Goal: Task Accomplishment & Management: Use online tool/utility

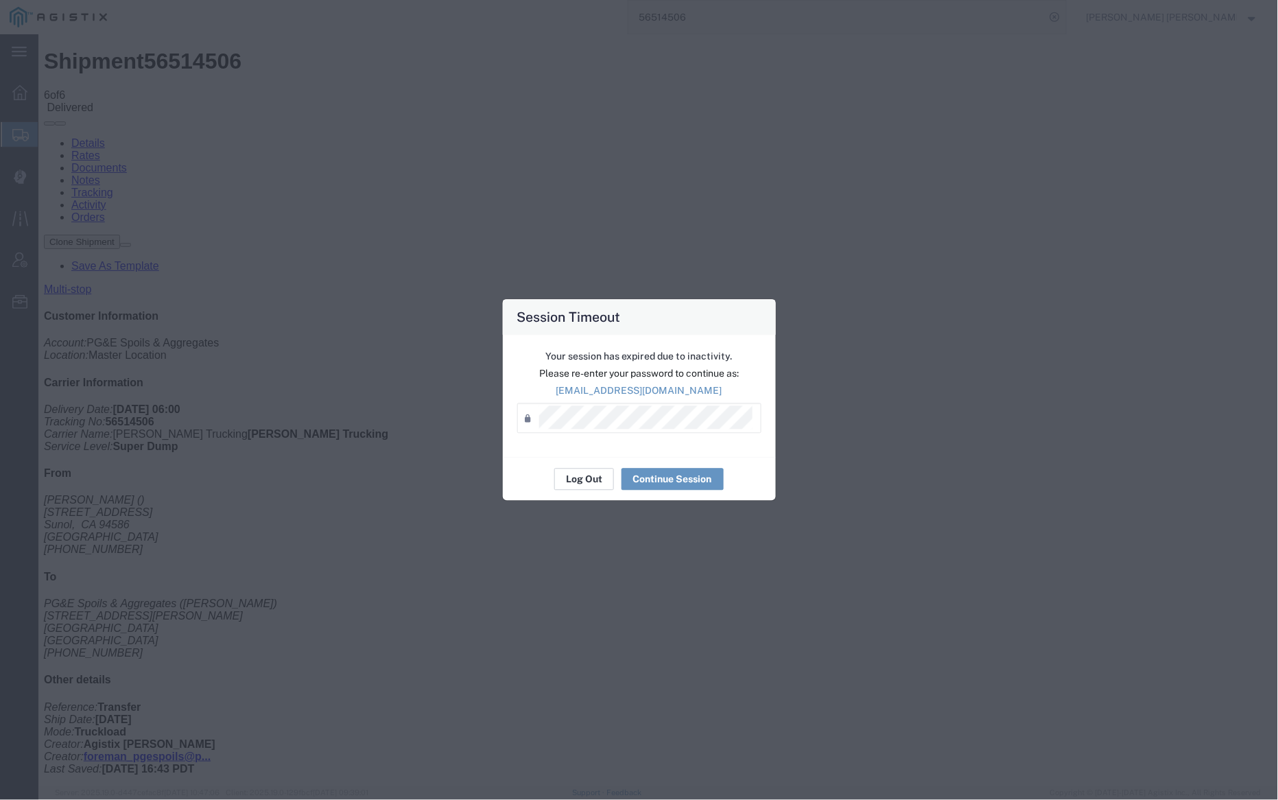
click at [583, 477] on button "Log Out" at bounding box center [584, 480] width 60 height 22
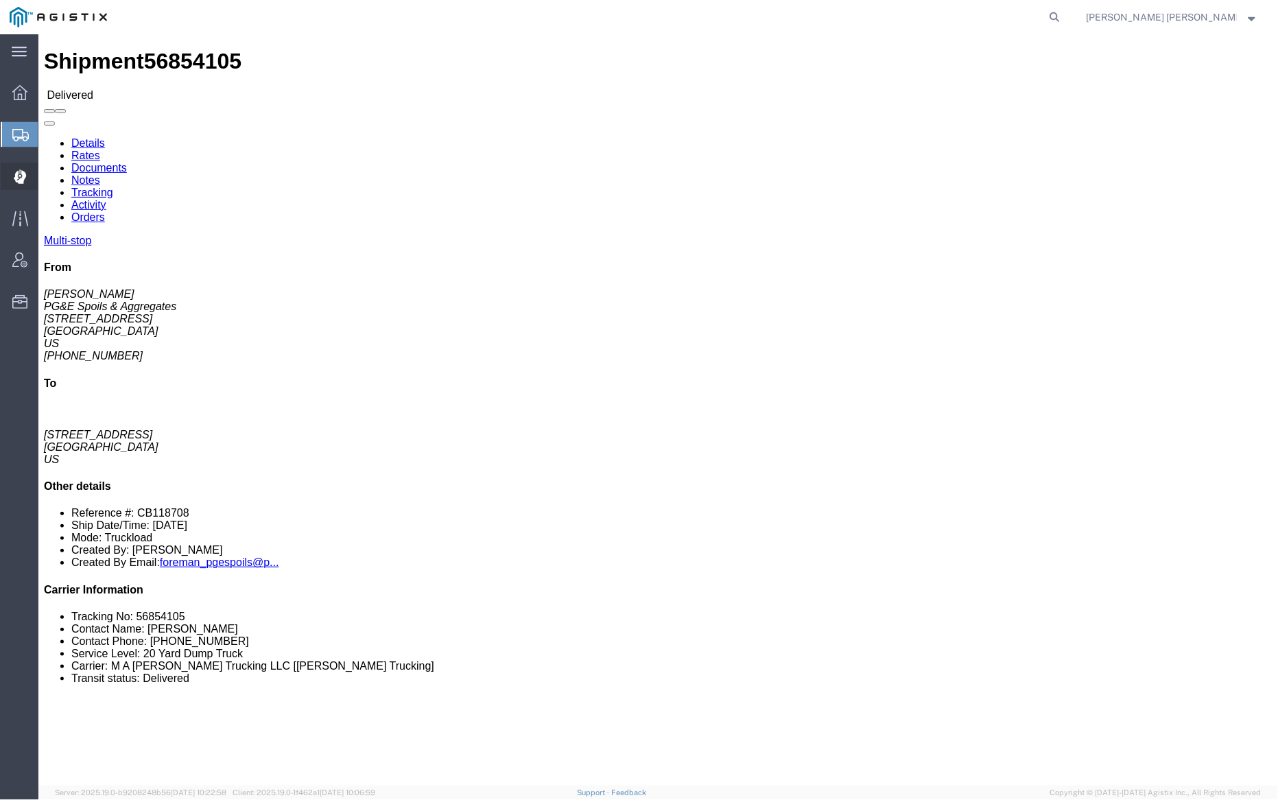
click at [47, 175] on span "Dispatch Manager" at bounding box center [43, 176] width 10 height 27
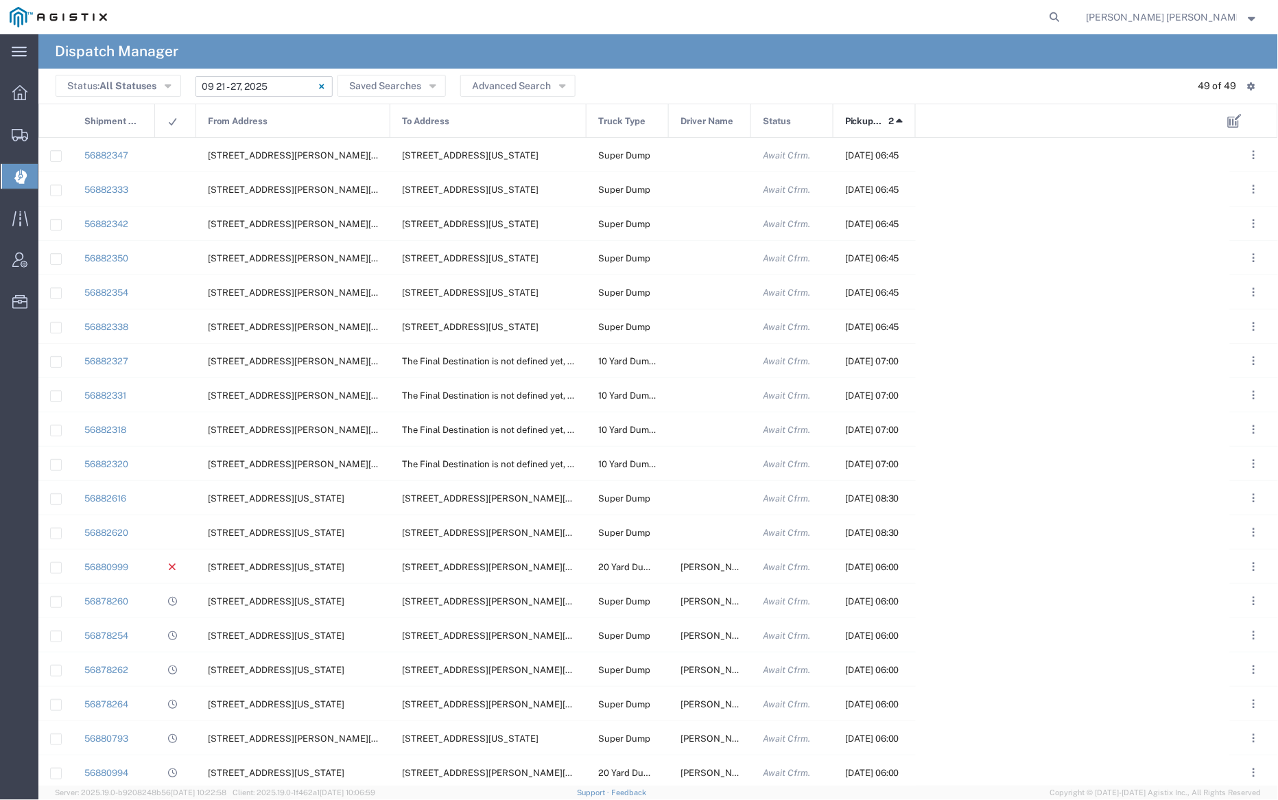
click at [259, 86] on input "09/21/2025 - 09/27/2025" at bounding box center [264, 86] width 137 height 21
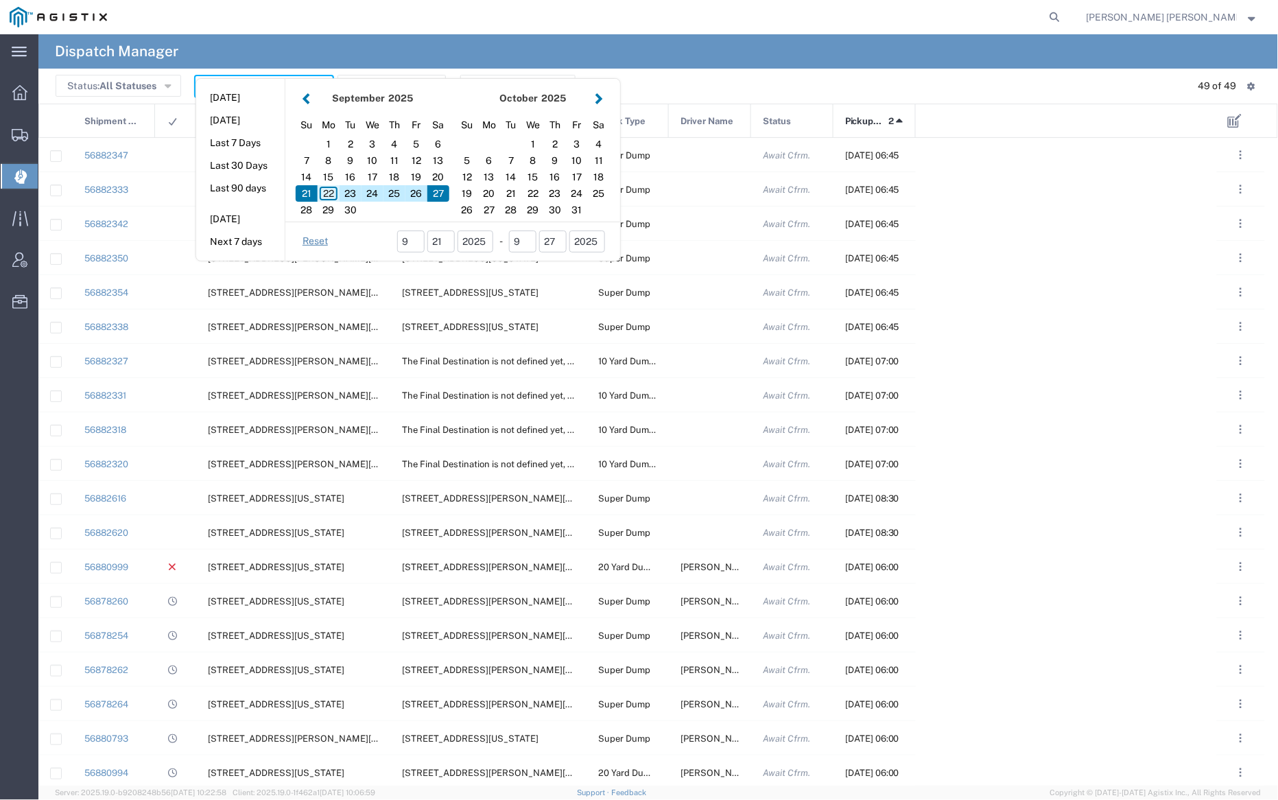
click at [330, 192] on div "22" at bounding box center [329, 193] width 22 height 16
type input "09/22/2025"
type input "09/22/2025 - 09/22/2025"
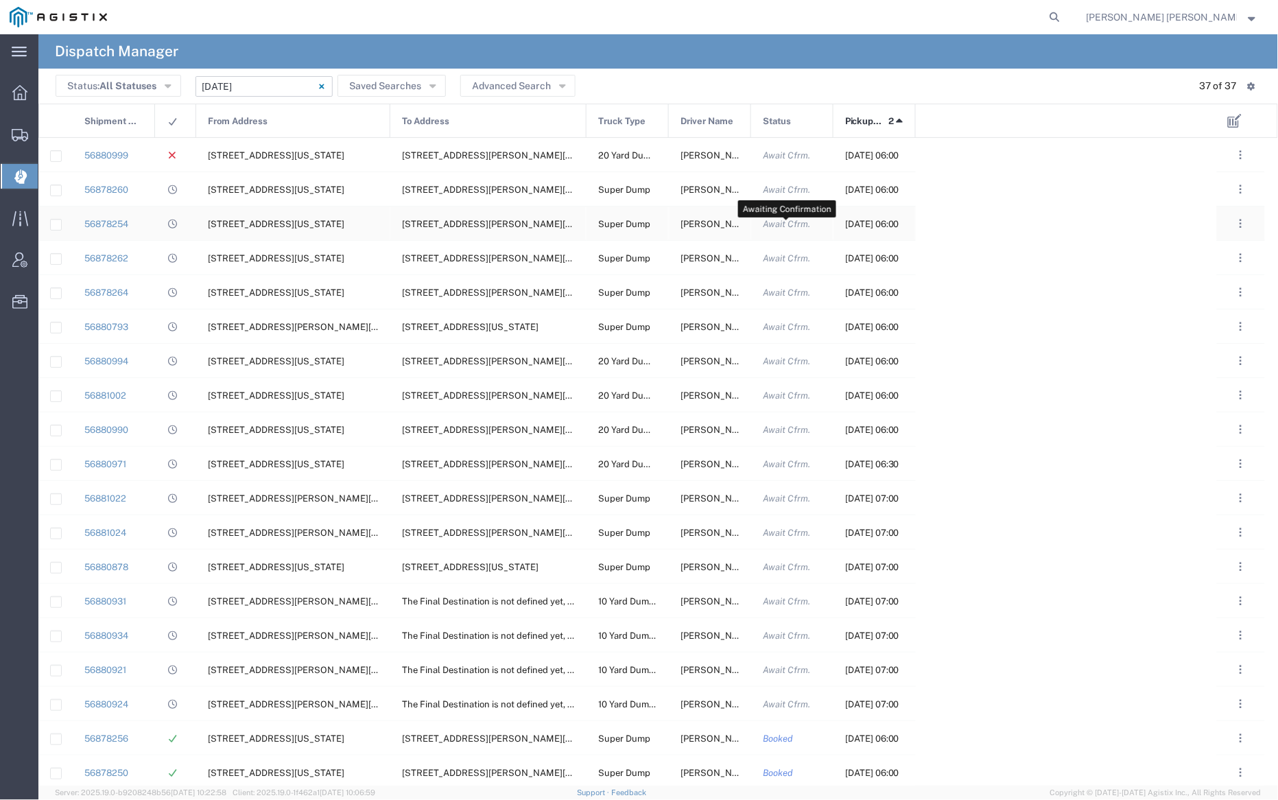
scroll to position [3, 0]
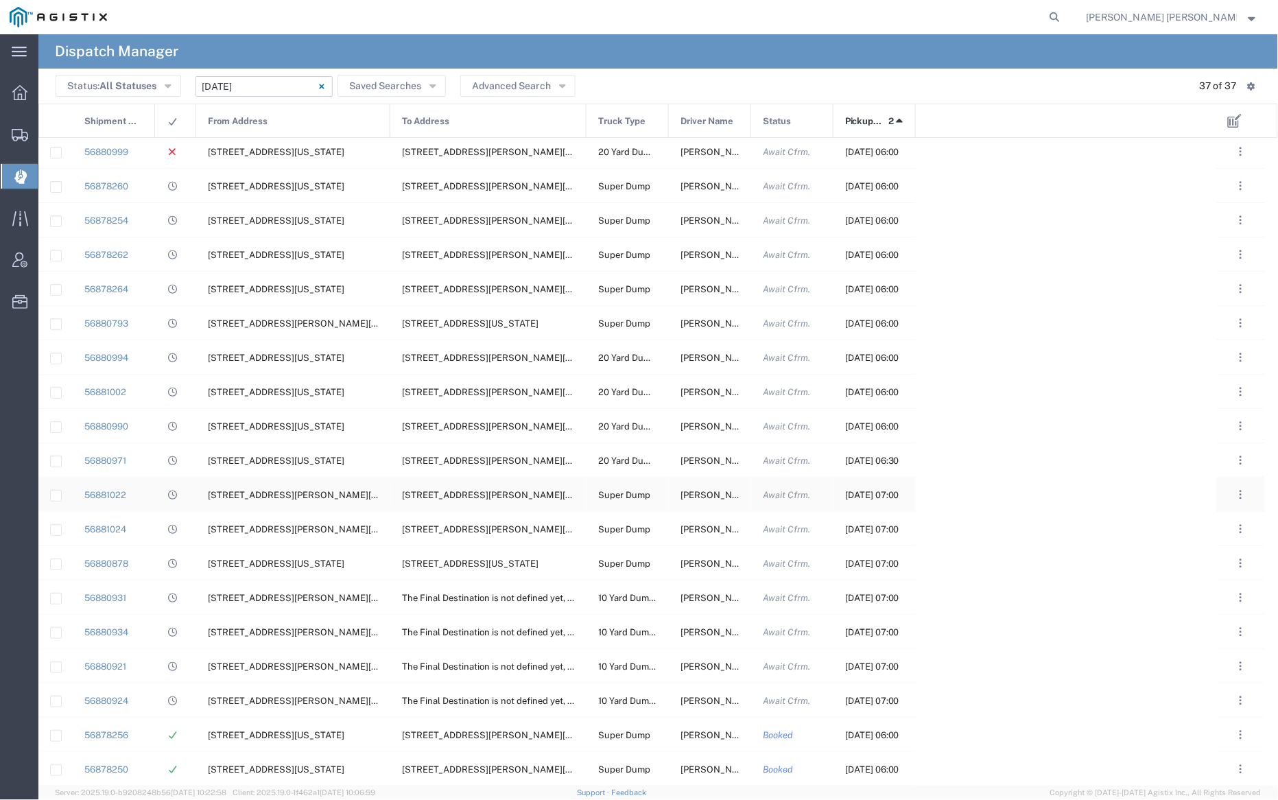
click at [711, 492] on span "Armando Figueroa" at bounding box center [718, 495] width 74 height 10
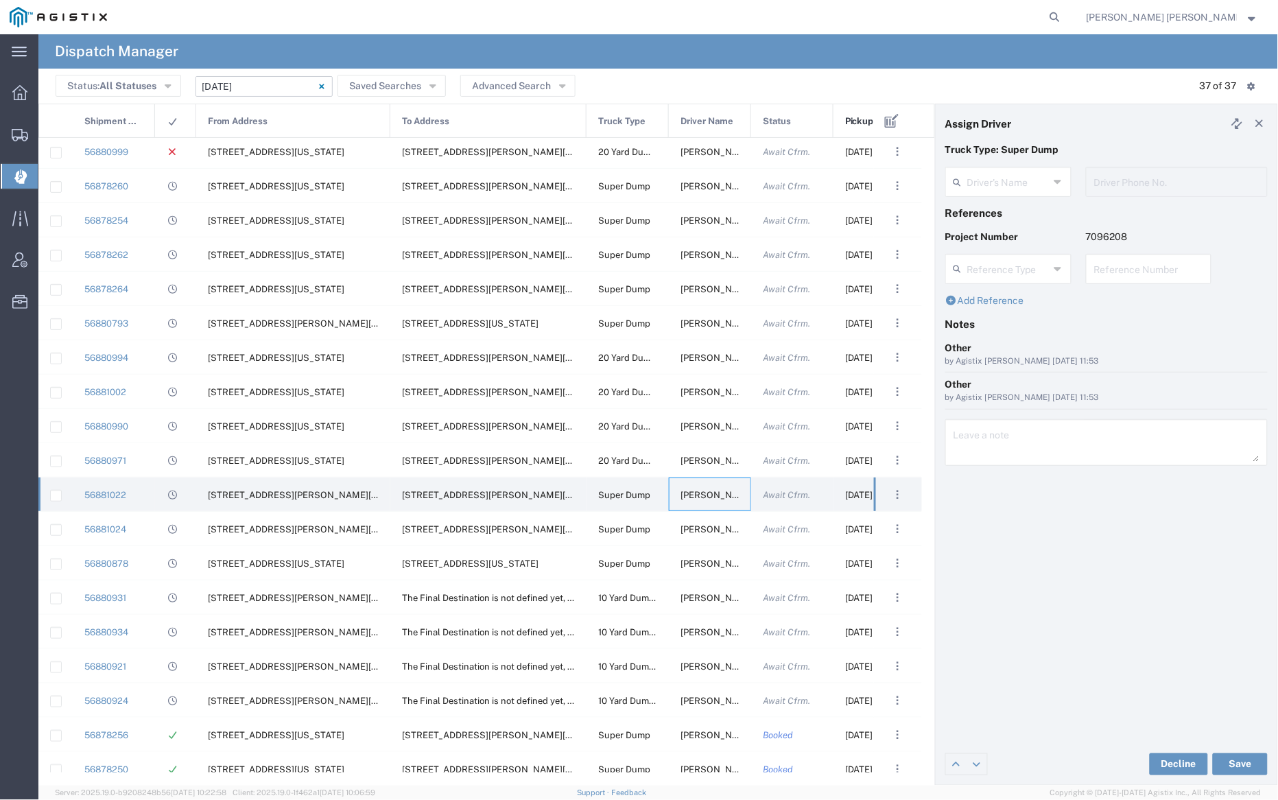
type input "Armando Figueroa"
type input "707-637-3304"
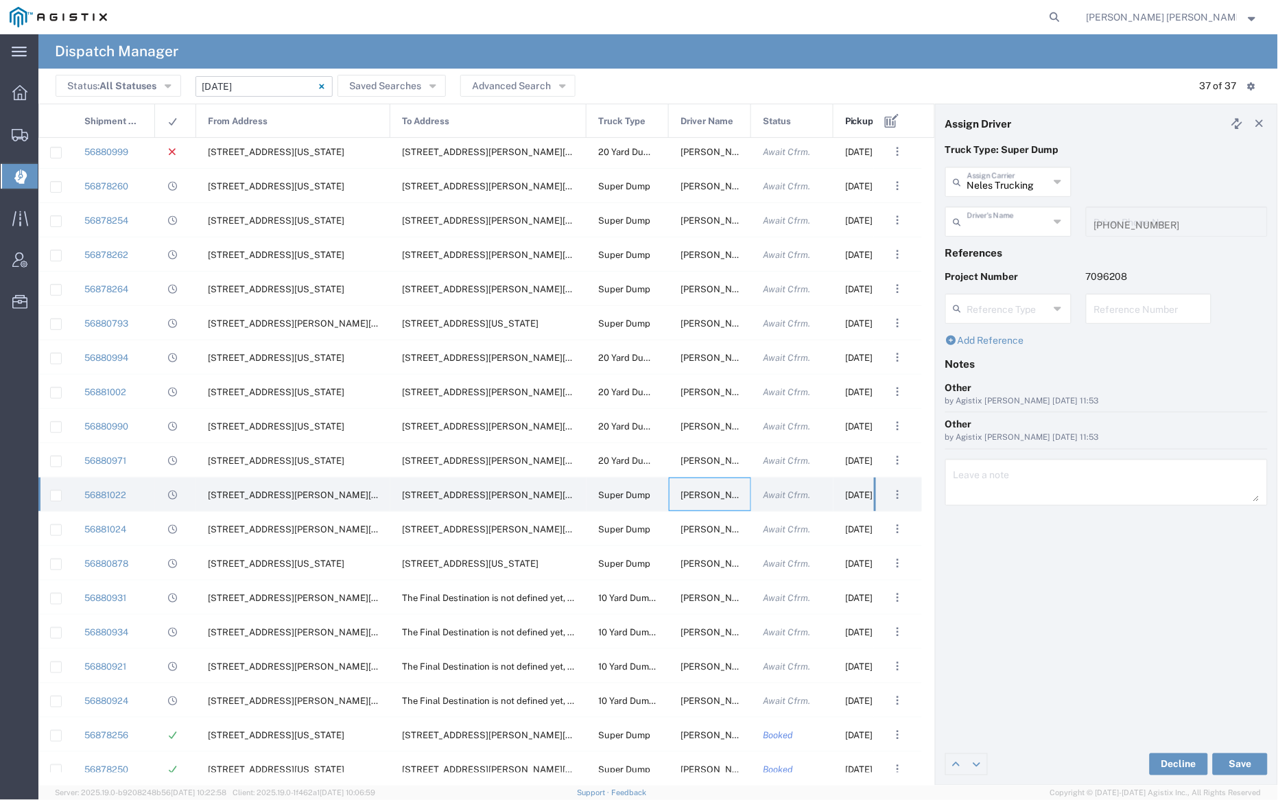
click at [1012, 222] on input "text" at bounding box center [1008, 221] width 82 height 24
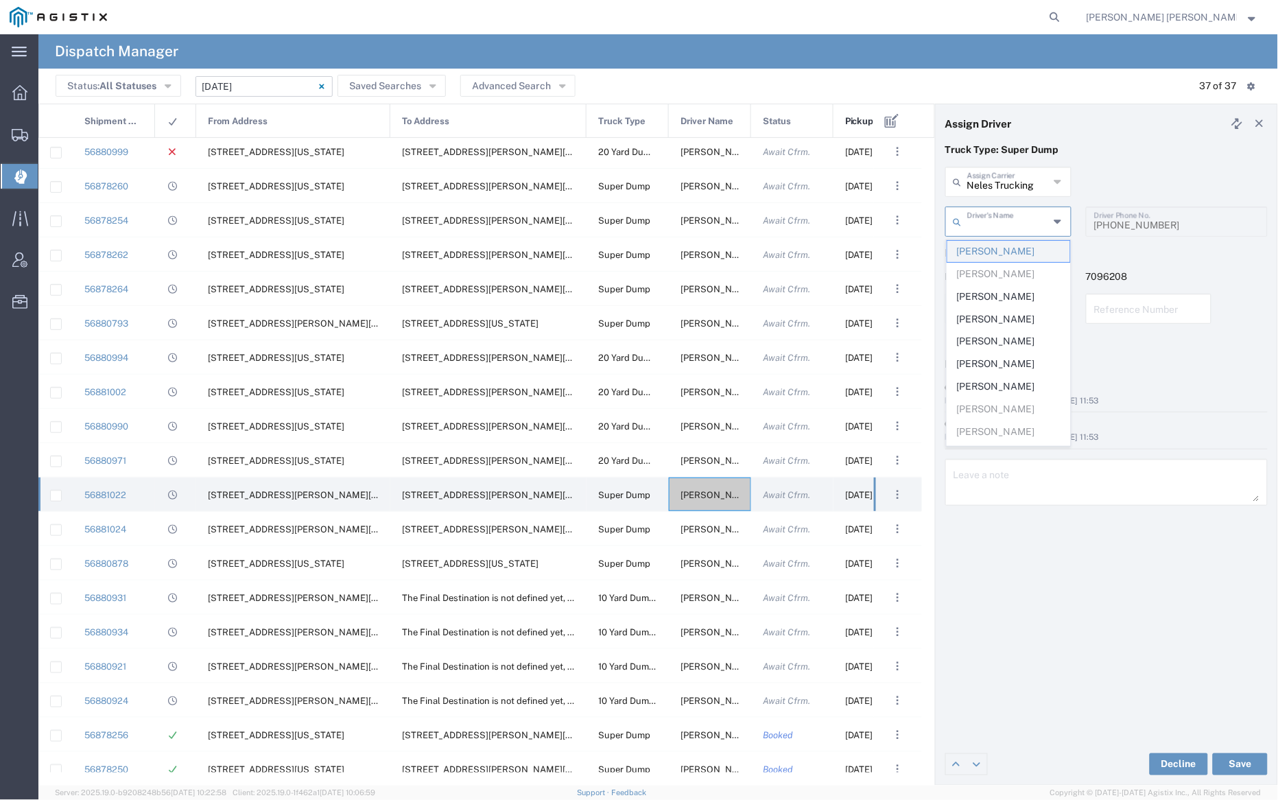
click at [1014, 250] on span "Armando Figueroa" at bounding box center [1008, 251] width 123 height 21
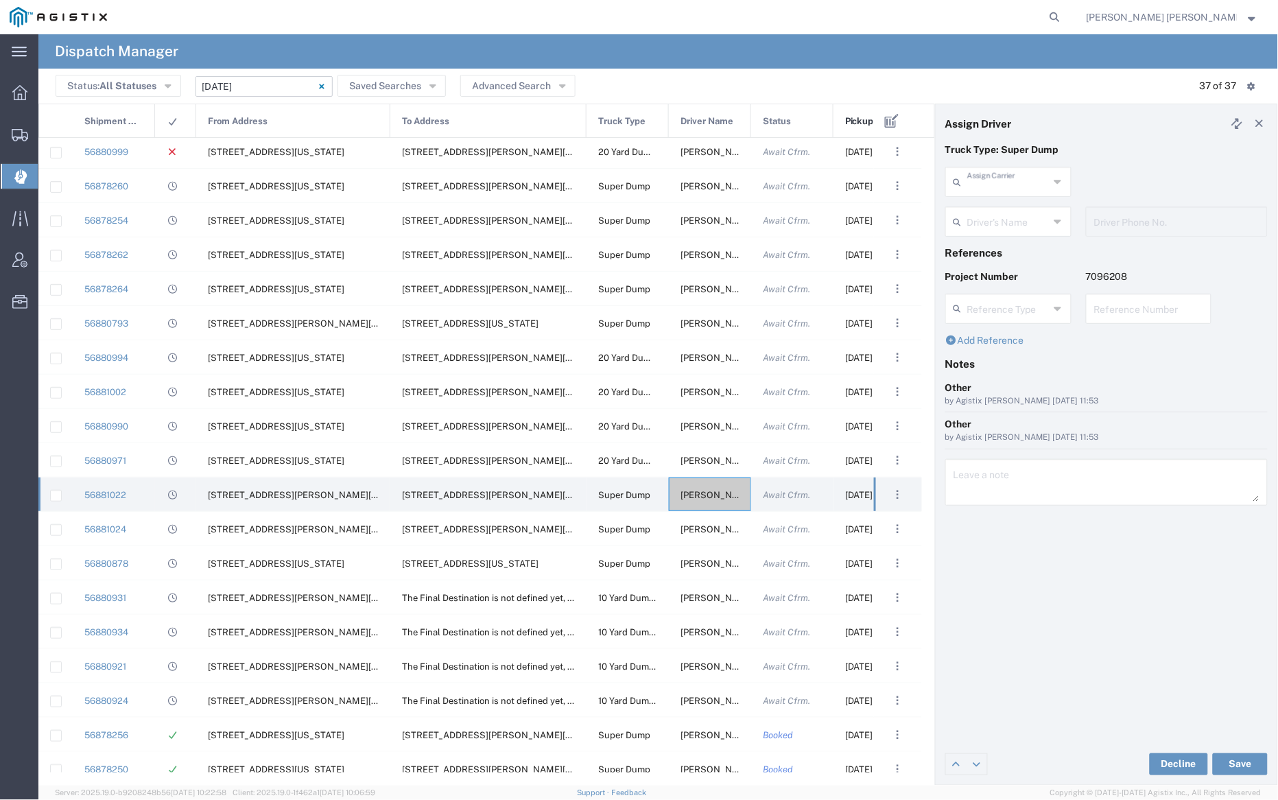
click at [1001, 175] on input "text" at bounding box center [1008, 181] width 82 height 24
click at [1015, 233] on span "[PERSON_NAME] Trucking" at bounding box center [1008, 245] width 123 height 43
type input "[PERSON_NAME] Trucking"
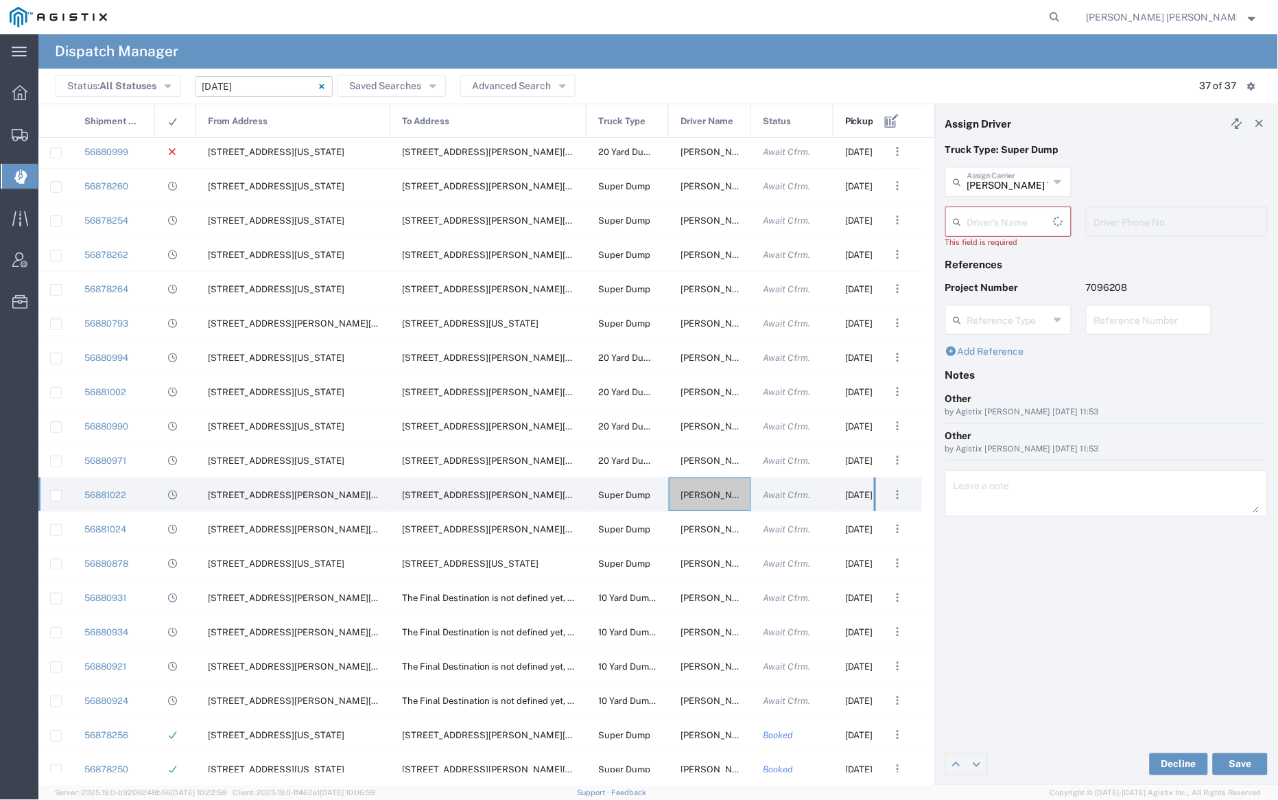
click at [1013, 221] on input "text" at bounding box center [1010, 221] width 86 height 24
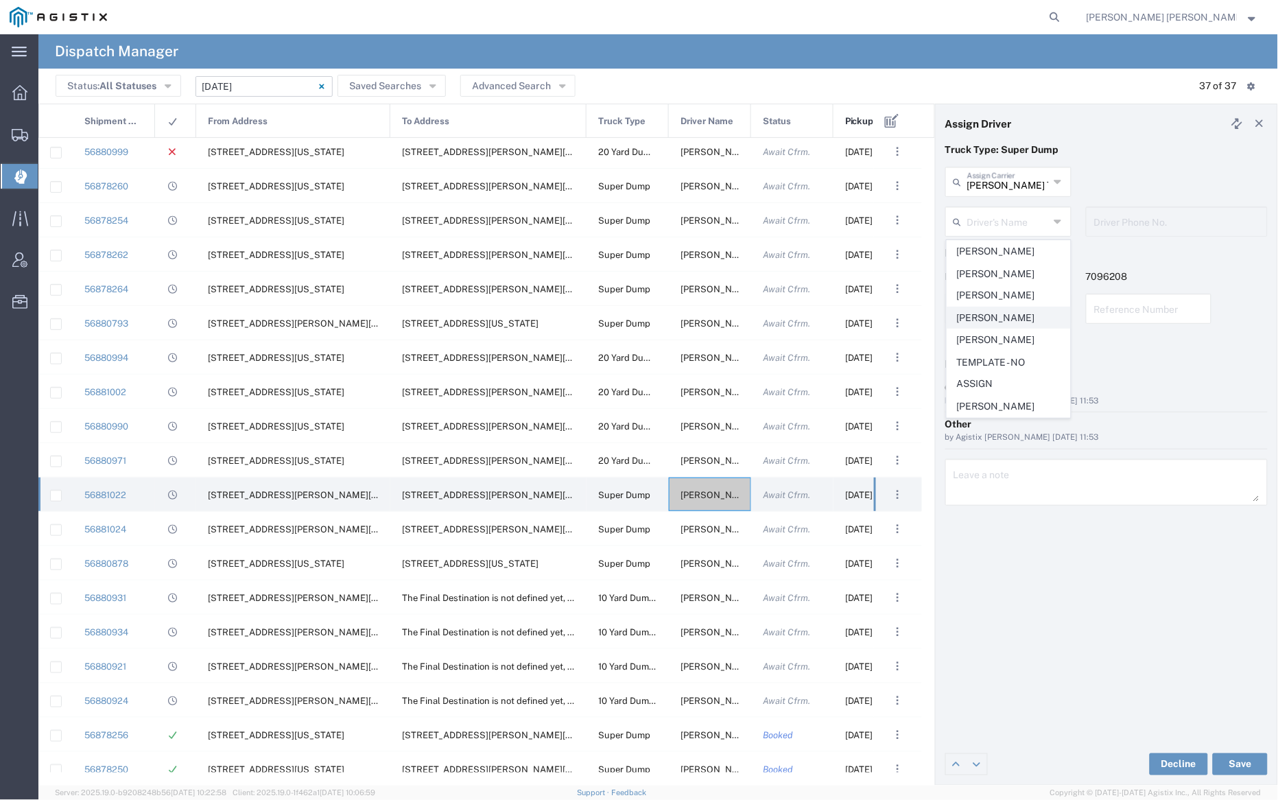
click at [1007, 307] on span "Sean Quinn" at bounding box center [1008, 317] width 123 height 21
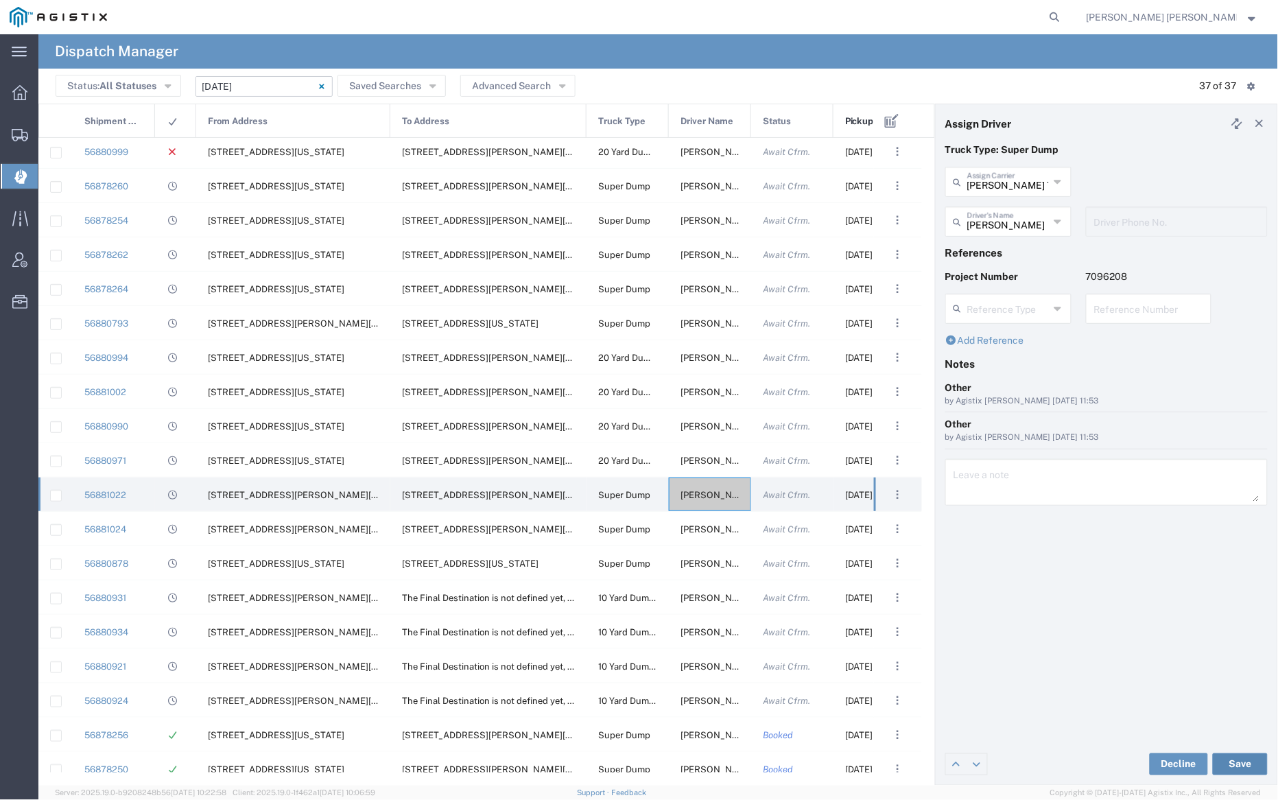
click at [1244, 759] on button "Save" at bounding box center [1240, 764] width 55 height 22
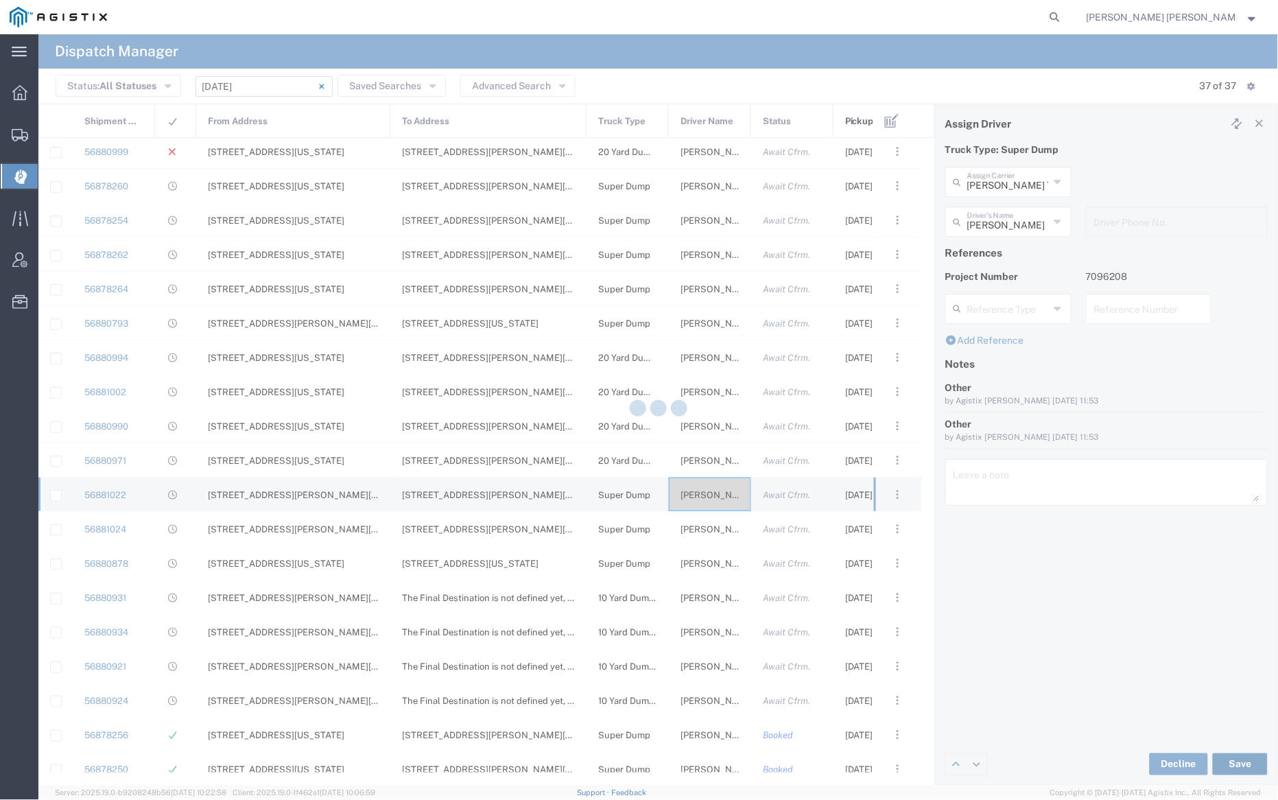
type input "Sean Quinn"
type input "[PERSON_NAME] Trucking"
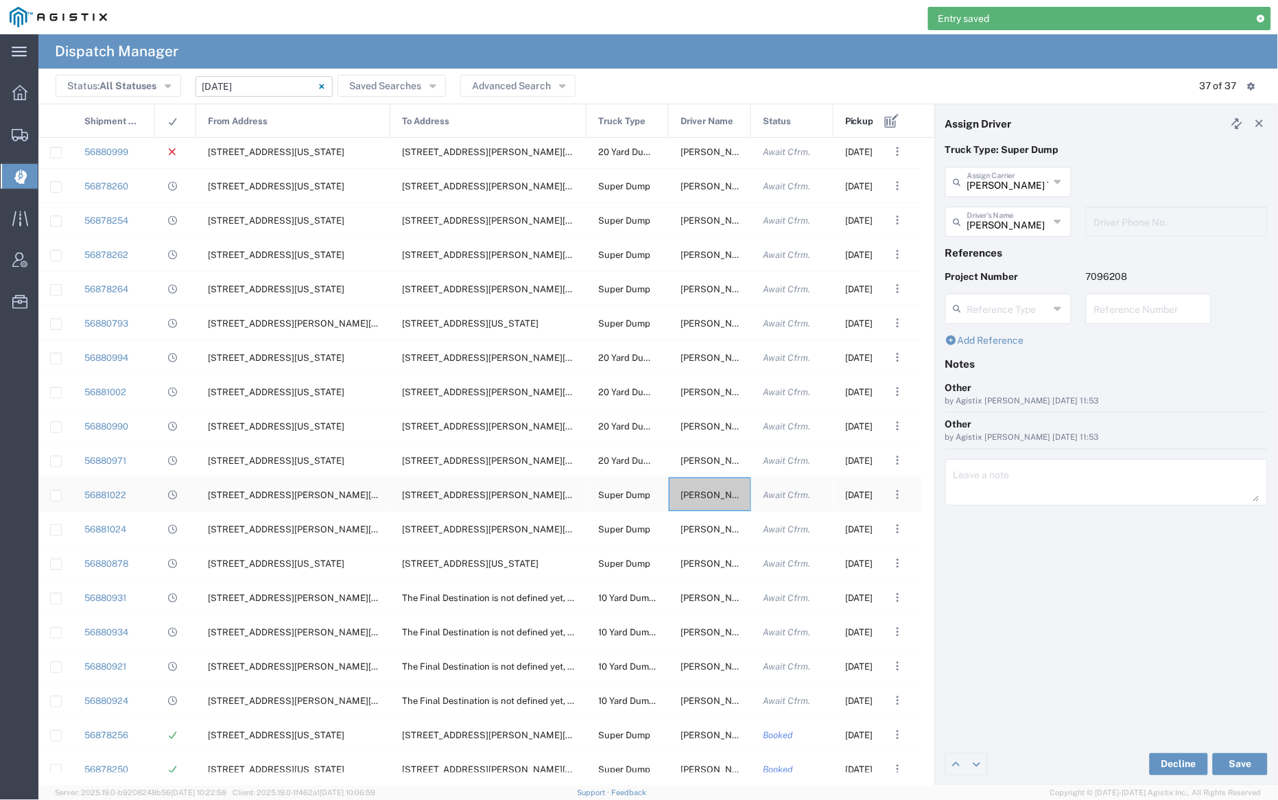
click at [700, 495] on span "Sean Quinn" at bounding box center [718, 495] width 74 height 10
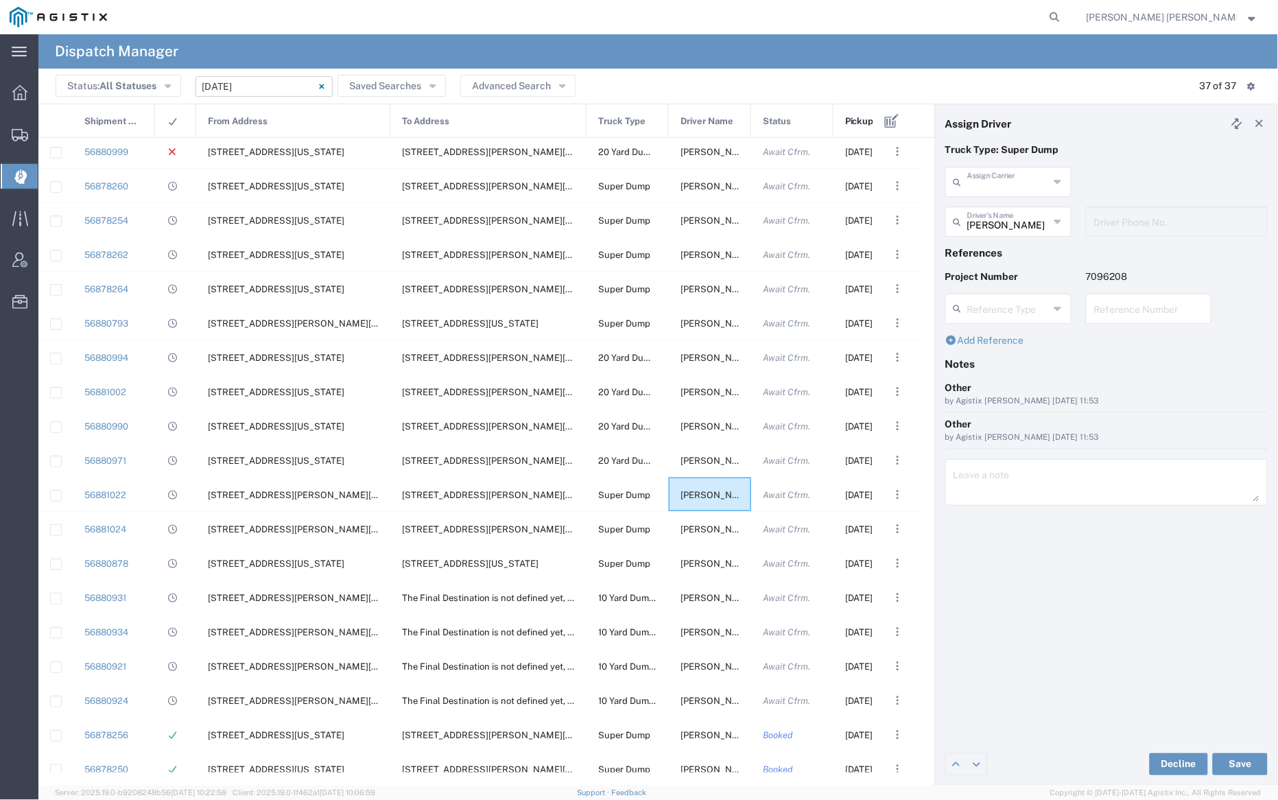
click at [995, 180] on input "text" at bounding box center [1008, 181] width 82 height 24
click at [1001, 209] on span "Neles Trucking" at bounding box center [1008, 211] width 123 height 21
type input "Neles Trucking"
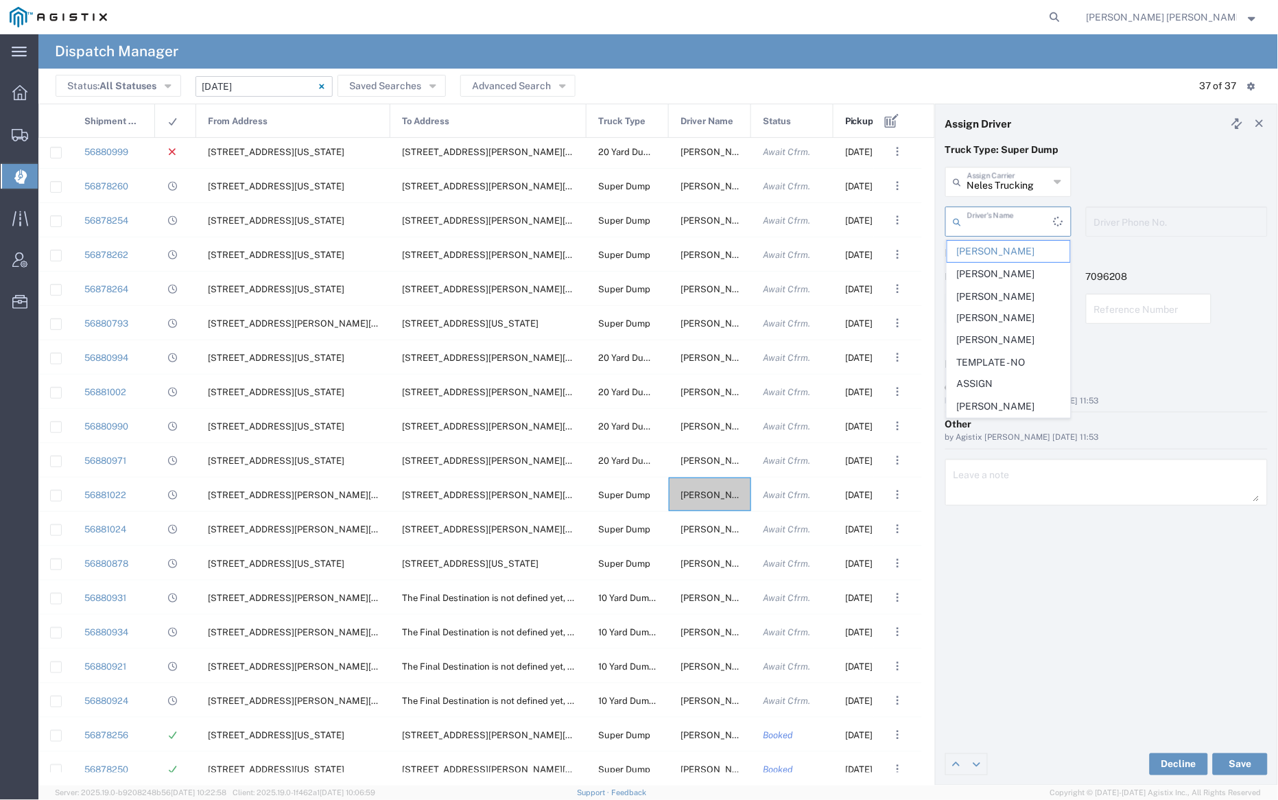
click at [1002, 224] on input "text" at bounding box center [1010, 221] width 86 height 24
click at [1024, 292] on span "Armando Figueroa" at bounding box center [1008, 296] width 123 height 21
type input "Armando Figueroa"
type input "707-637-3304"
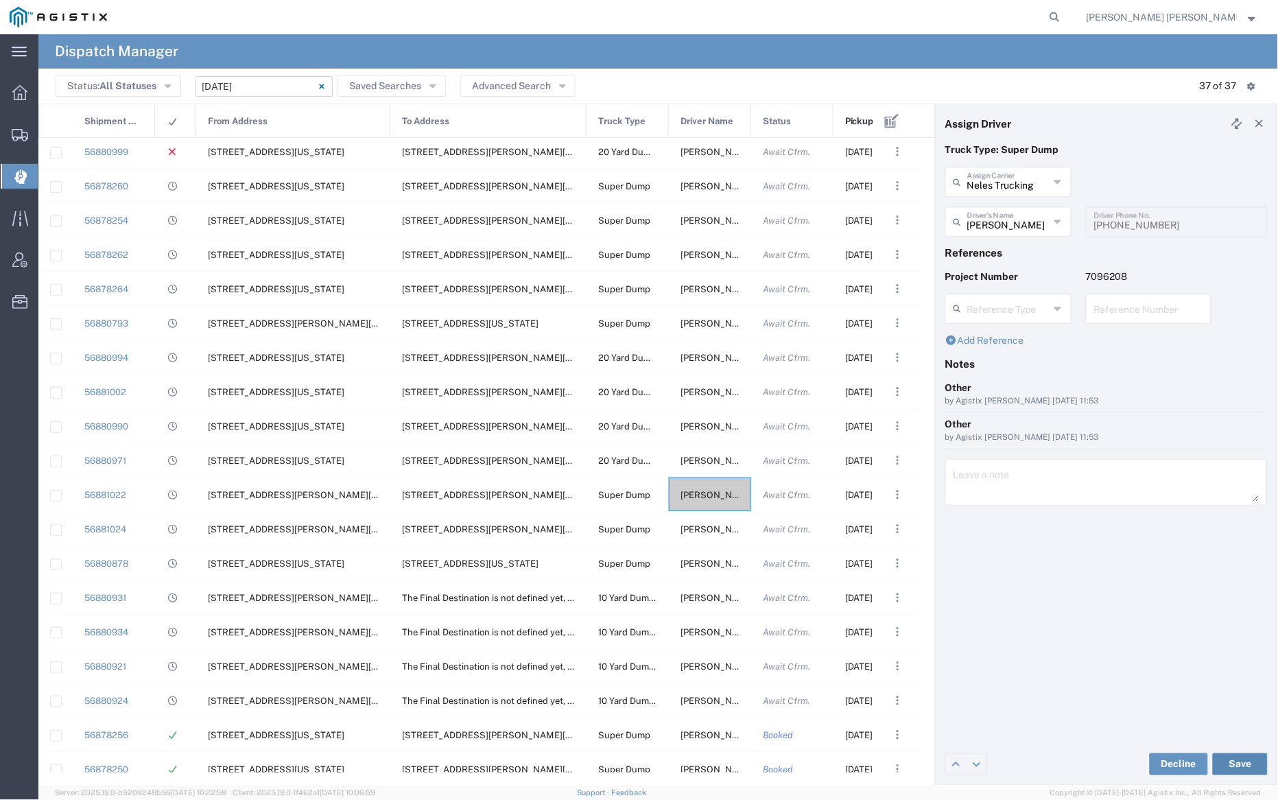
click at [1236, 762] on button "Save" at bounding box center [1240, 764] width 55 height 22
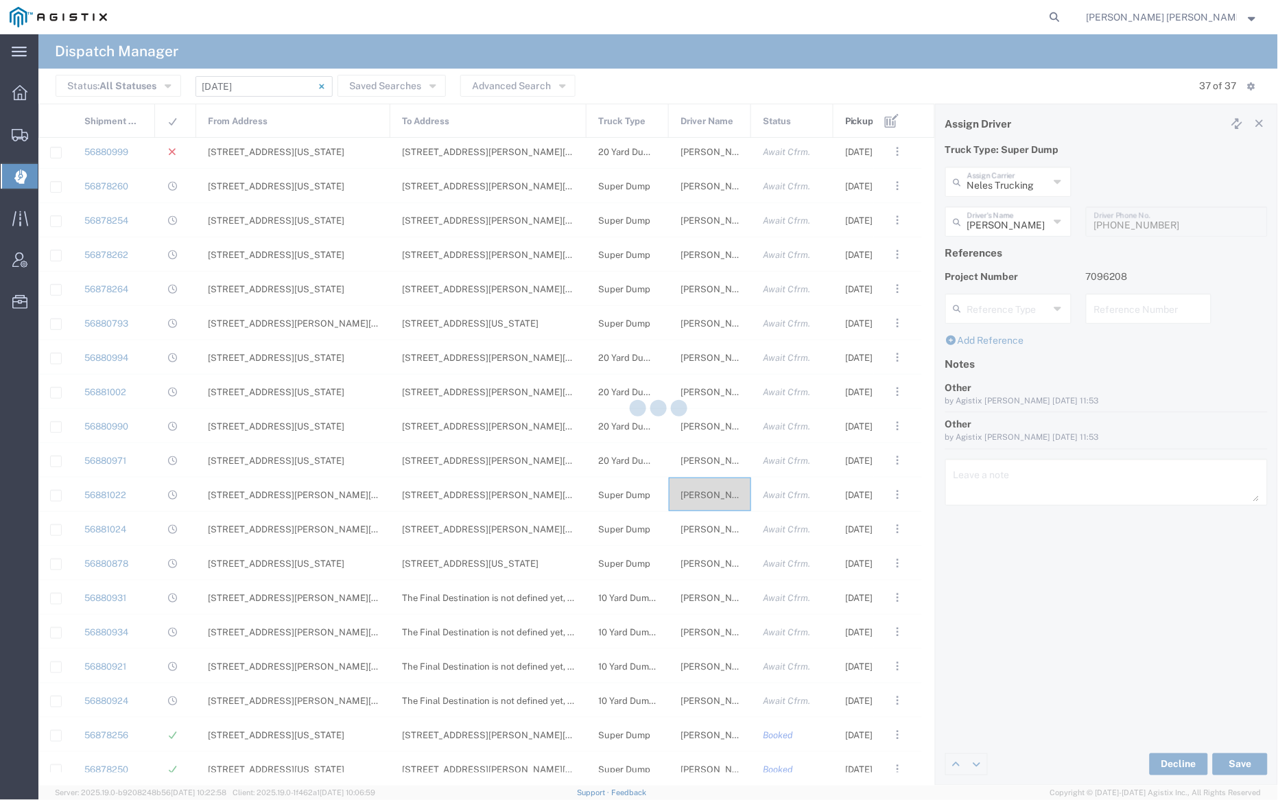
type input "Armando Figueroa"
type input "Neles Trucking"
